Goal: Task Accomplishment & Management: Use online tool/utility

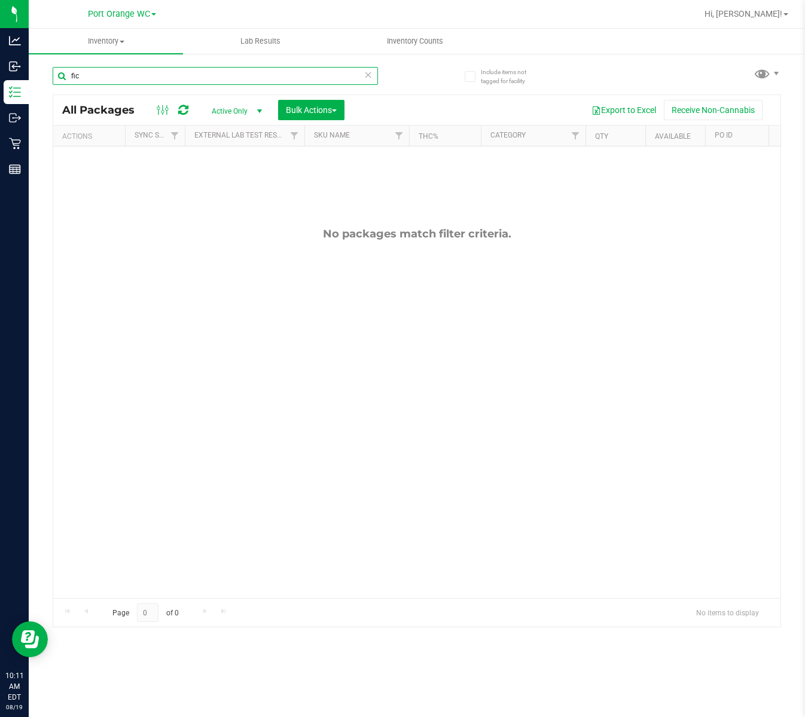
click at [158, 74] on input "fic" at bounding box center [215, 76] width 325 height 18
type input "f"
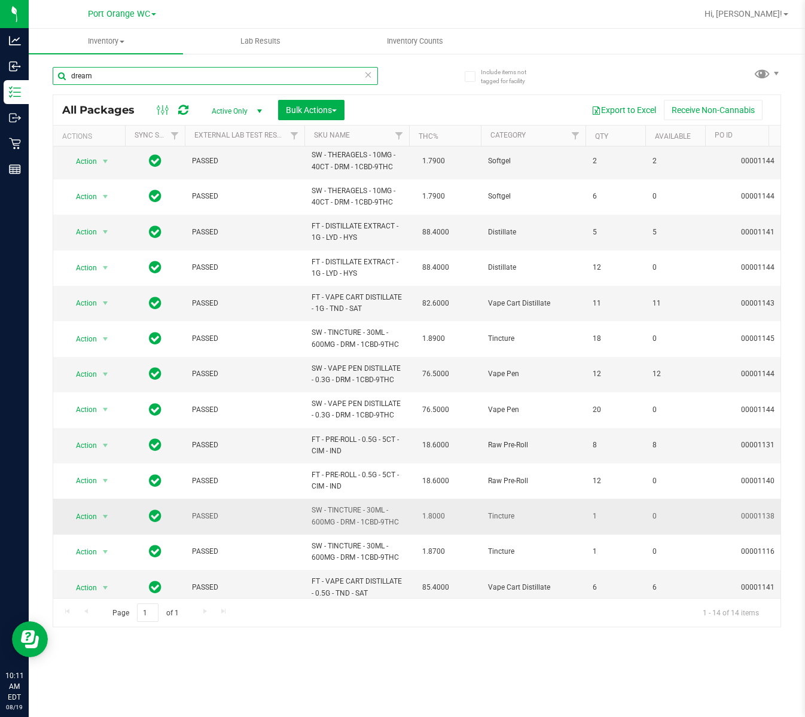
scroll to position [59, 0]
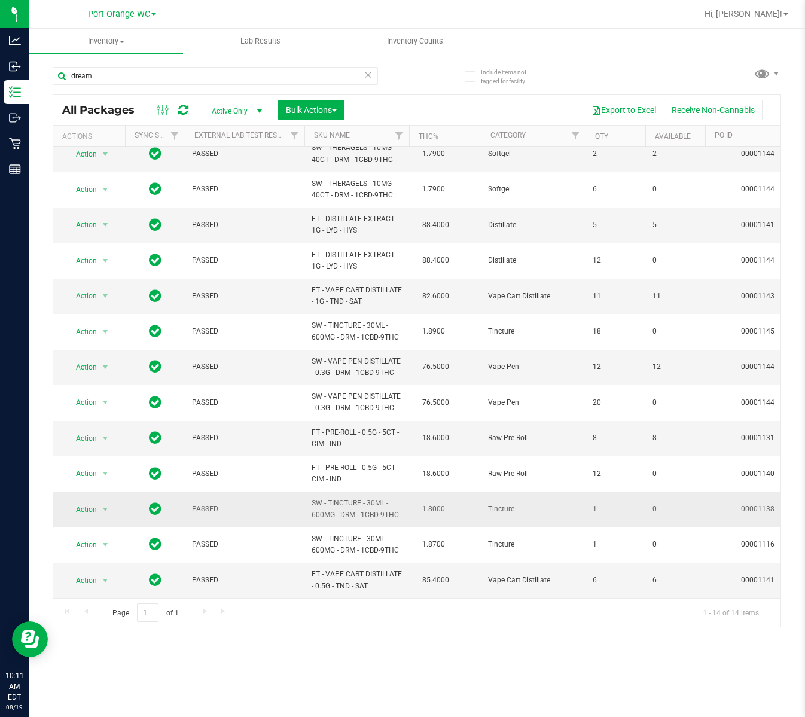
click at [352, 497] on span "SW - TINCTURE - 30ML - 600MG - DRM - 1CBD-9THC" at bounding box center [357, 508] width 90 height 23
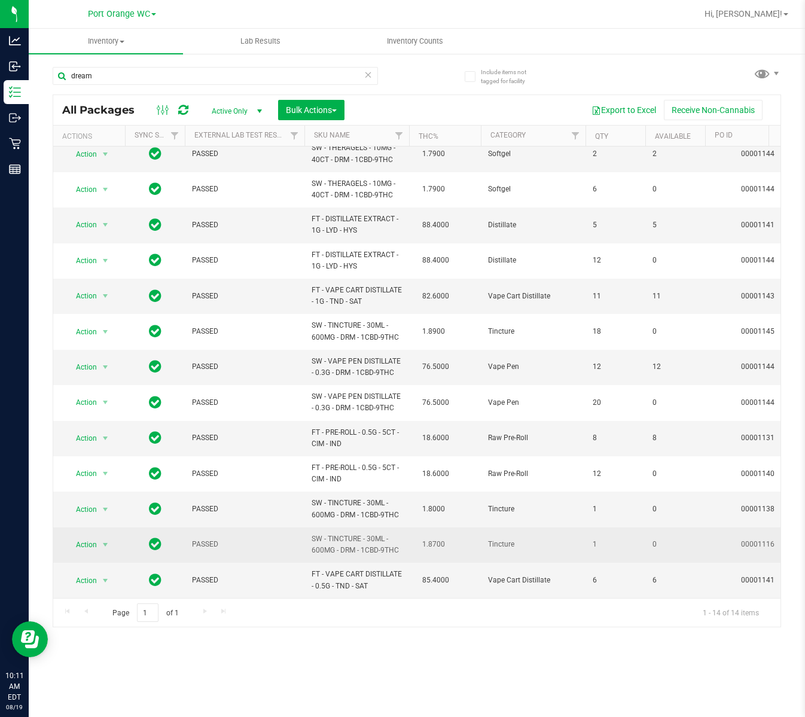
click at [361, 533] on span "SW - TINCTURE - 30ML - 600MG - DRM - 1CBD-9THC" at bounding box center [357, 544] width 90 height 23
copy td "SW - TINCTURE - 30ML - 600MG - DRM - 1CBD-9THC"
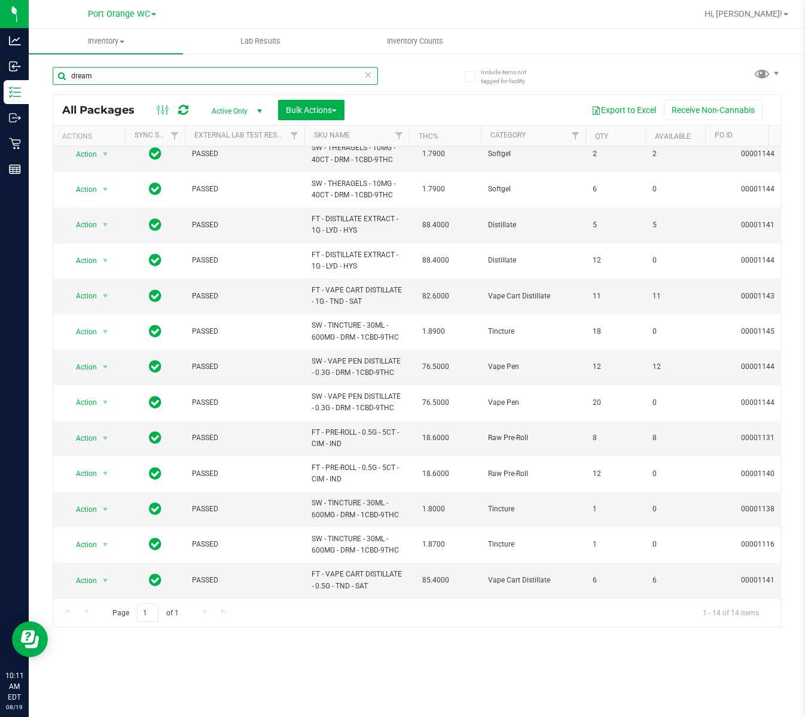
click at [260, 82] on input "dream" at bounding box center [215, 76] width 325 height 18
click at [258, 78] on input "dream" at bounding box center [215, 76] width 325 height 18
paste input "SW - TINCTURE - 30ML - 600MG - DRM - 1CBD-9THC"
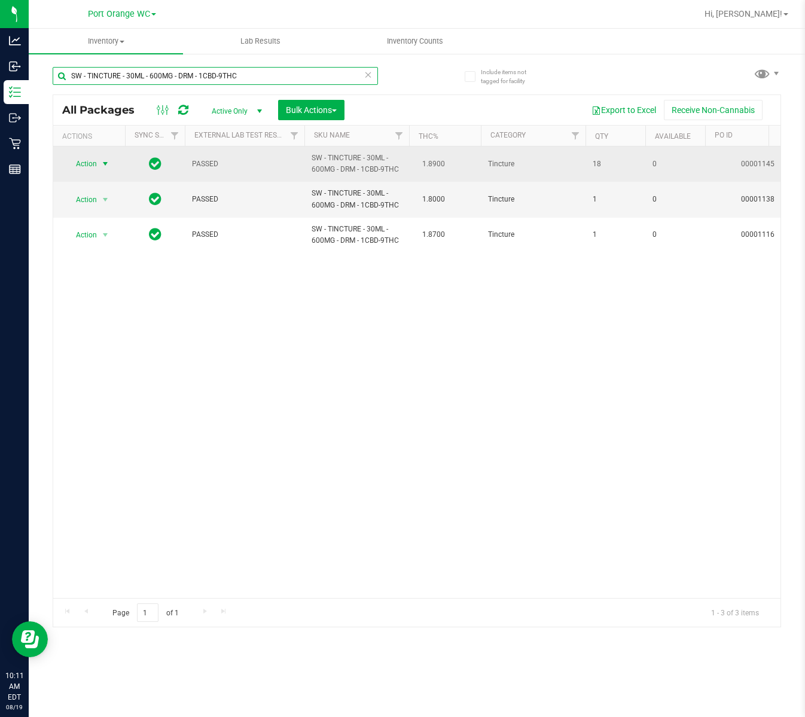
type input "SW - TINCTURE - 30ML - 600MG - DRM - 1CBD-9THC"
click at [105, 164] on span "select" at bounding box center [105, 164] width 10 height 10
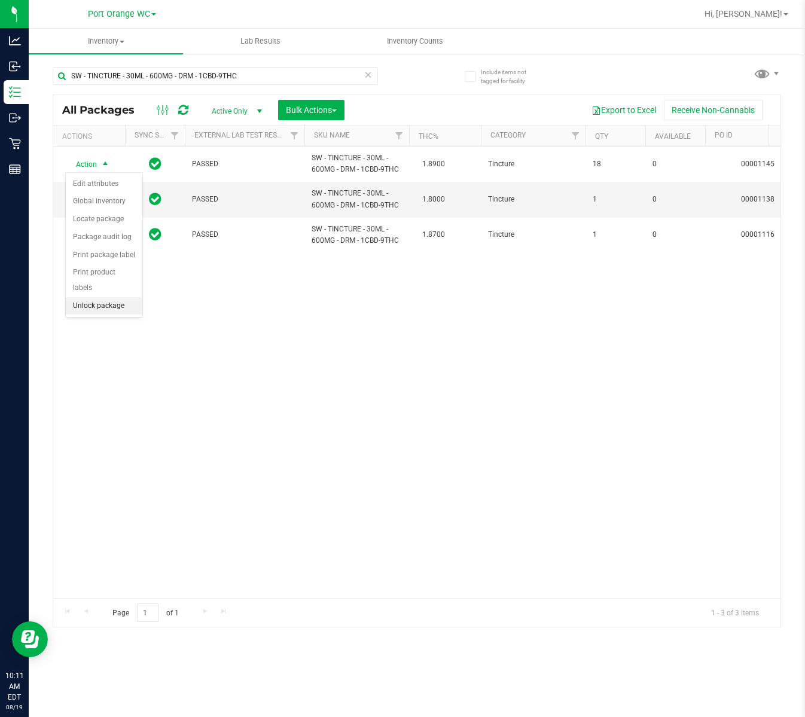
click at [117, 297] on li "Unlock package" at bounding box center [104, 306] width 77 height 18
click at [309, 377] on div "Action Action Adjust qty Create package Edit attributes Global inventory Locate…" at bounding box center [416, 371] width 727 height 451
click at [477, 172] on td "1.8900" at bounding box center [445, 163] width 72 height 35
click at [545, 559] on div "Action Action Adjust qty Create package Edit attributes Global inventory Locate…" at bounding box center [416, 371] width 727 height 451
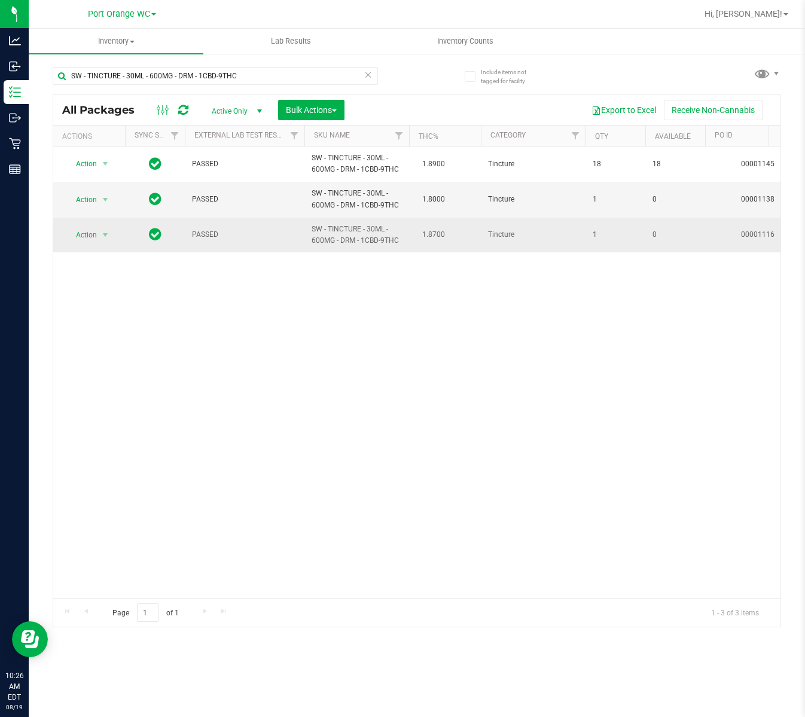
click at [543, 220] on td "Tincture" at bounding box center [533, 235] width 105 height 35
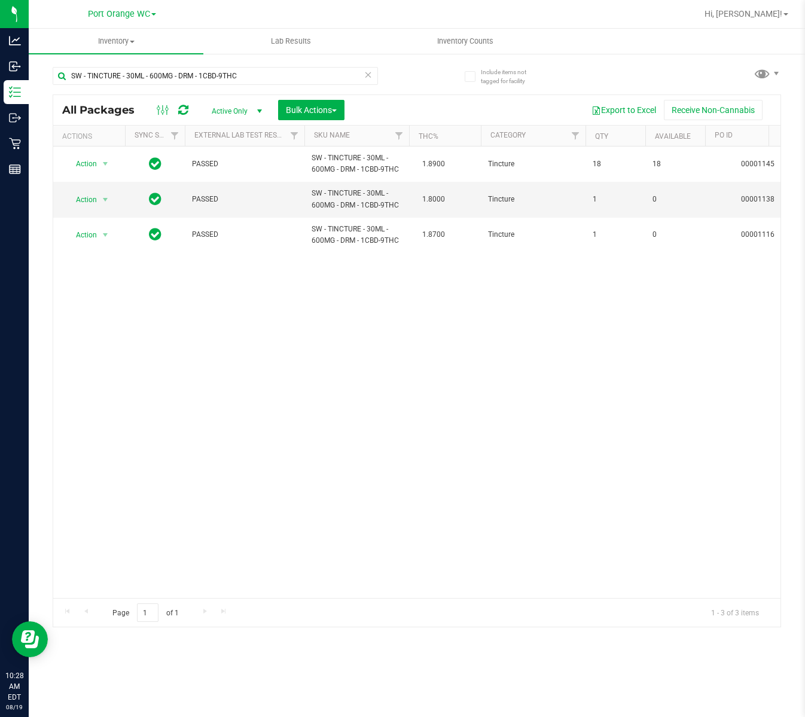
click at [612, 453] on div "Action Action Adjust qty Create package Edit attributes Global inventory Locate…" at bounding box center [416, 371] width 727 height 451
